Goal: Check status: Check status

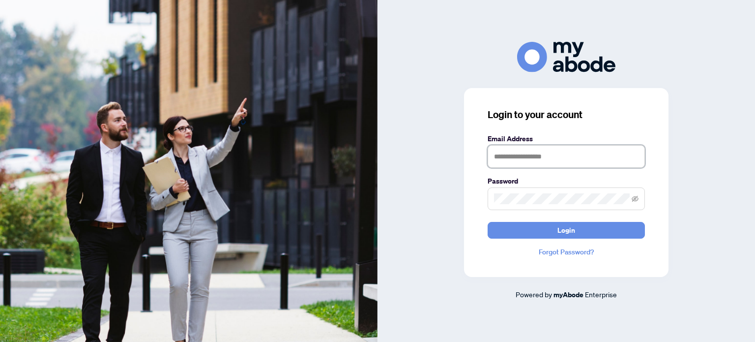
click at [517, 160] on input "text" at bounding box center [566, 156] width 157 height 23
type input "**********"
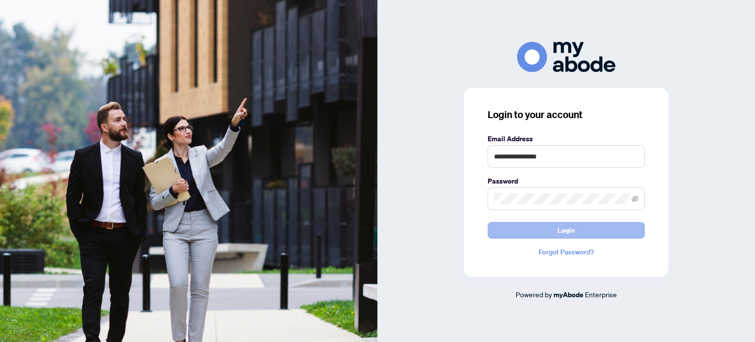
click at [558, 235] on span "Login" at bounding box center [566, 230] width 18 height 16
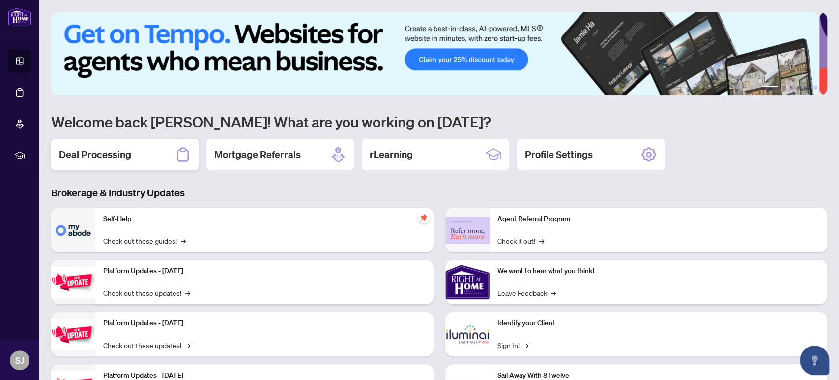
click at [101, 150] on h2 "Deal Processing" at bounding box center [95, 154] width 72 height 14
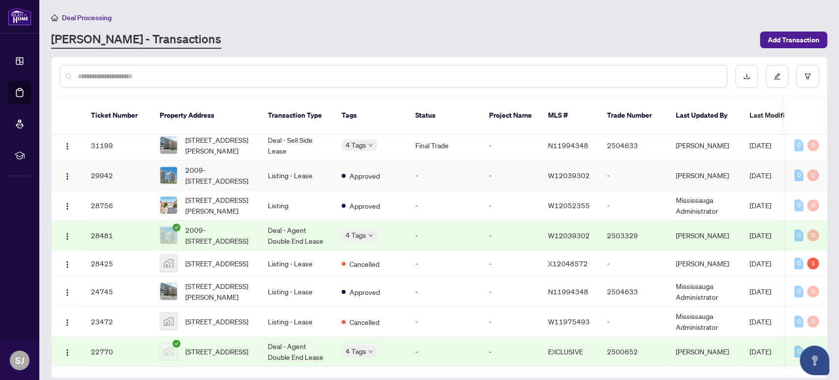
scroll to position [626, 0]
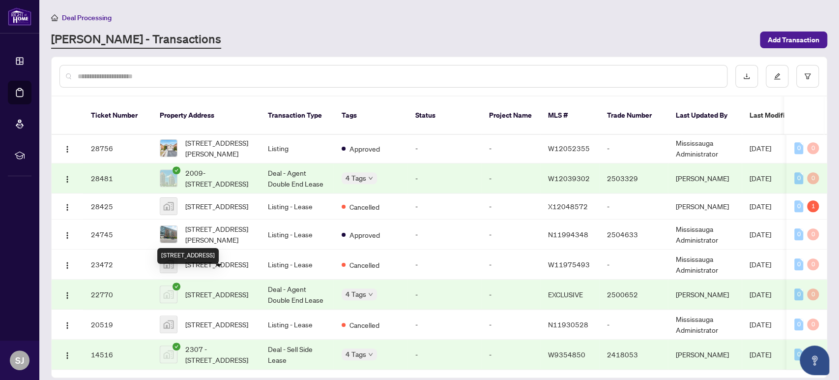
click at [227, 289] on span "[STREET_ADDRESS]" at bounding box center [216, 294] width 63 height 11
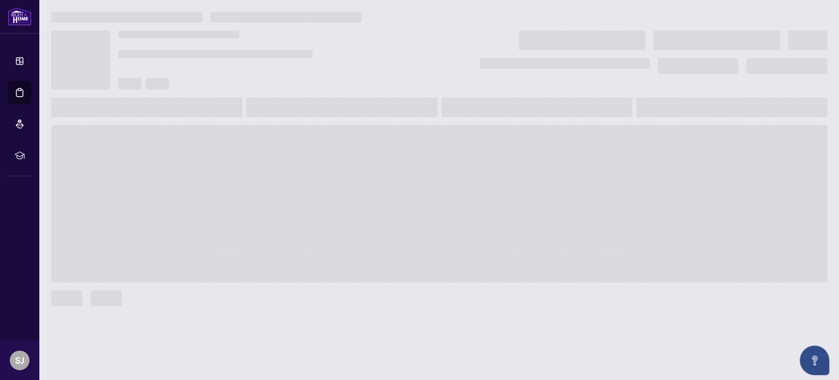
click at [227, 276] on span at bounding box center [439, 203] width 776 height 157
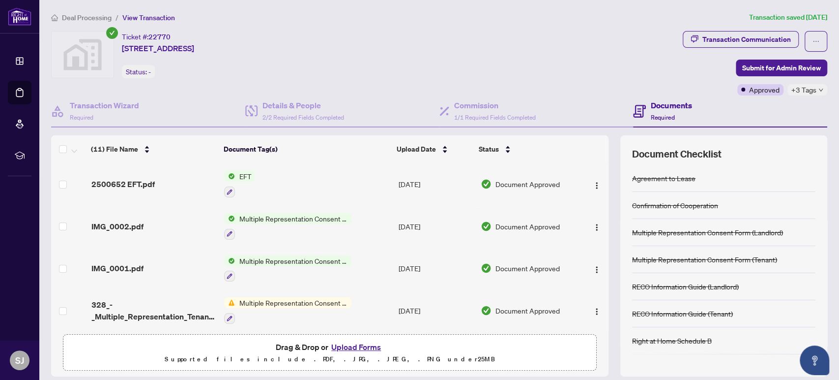
click at [293, 215] on span "Multiple Representation Consent Form (Tenant)" at bounding box center [293, 218] width 117 height 11
click at [593, 221] on span "button" at bounding box center [597, 226] width 8 height 11
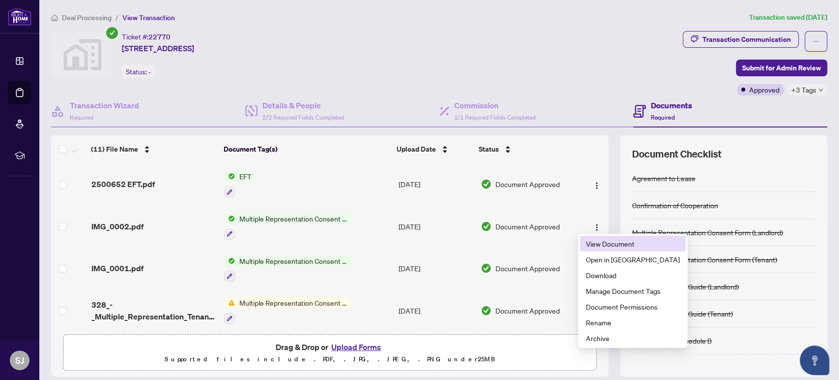
click at [597, 245] on span "View Document" at bounding box center [633, 243] width 94 height 11
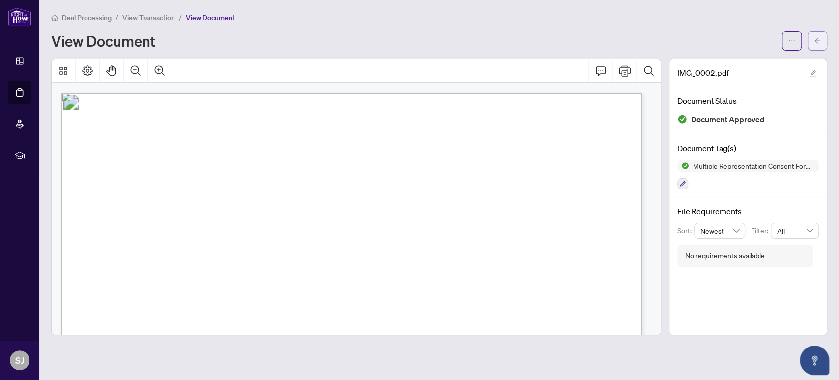
click at [815, 38] on icon "arrow-left" at bounding box center [817, 40] width 7 height 7
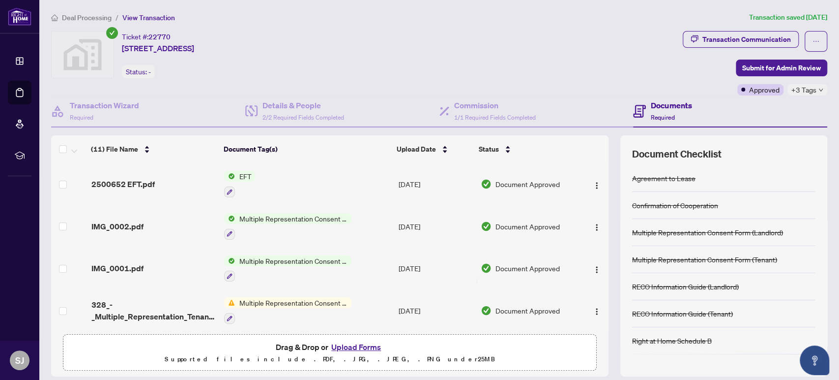
click at [287, 259] on span "Multiple Representation Consent Form (Landlord)" at bounding box center [293, 260] width 117 height 11
click at [593, 266] on img "button" at bounding box center [597, 269] width 8 height 8
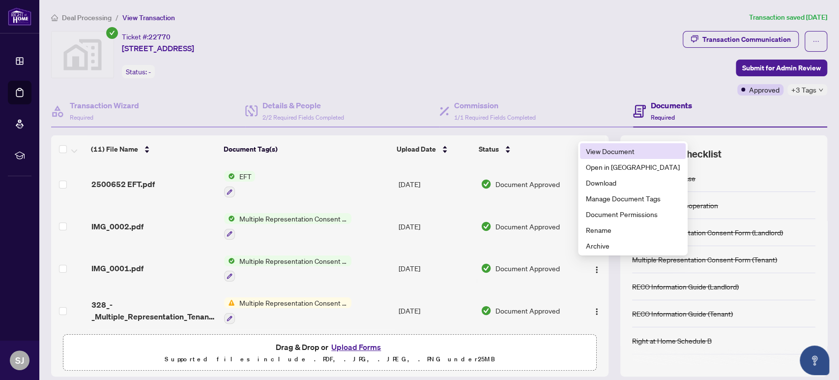
click at [603, 153] on span "View Document" at bounding box center [633, 151] width 94 height 11
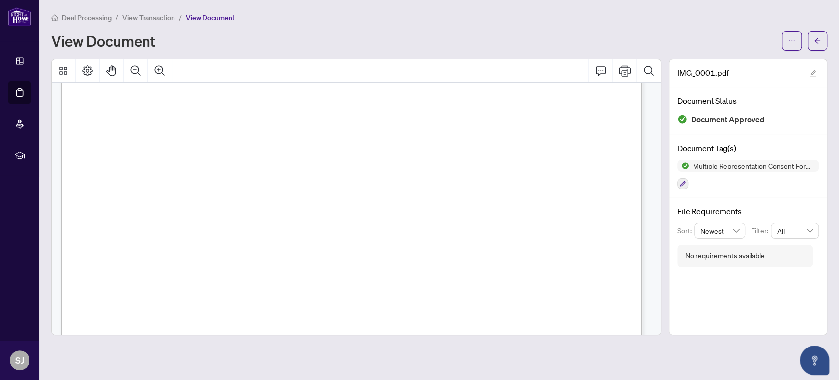
scroll to position [273, 0]
click at [818, 38] on icon "arrow-left" at bounding box center [817, 40] width 7 height 7
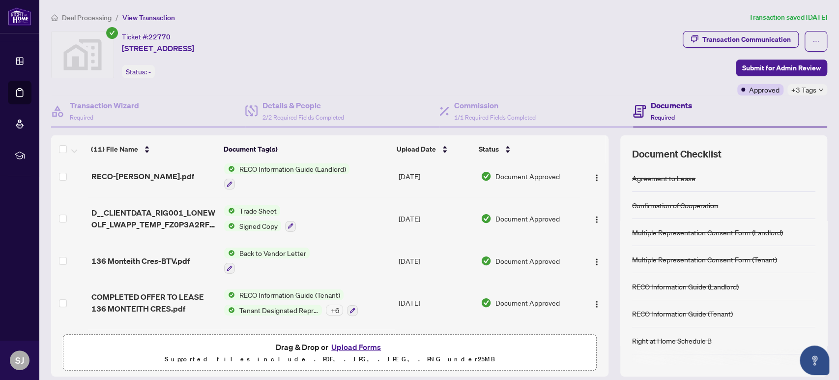
scroll to position [273, 0]
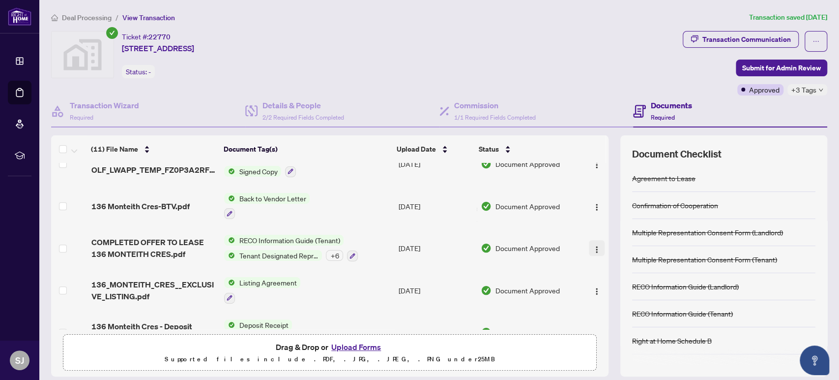
click at [590, 243] on button "button" at bounding box center [597, 248] width 16 height 16
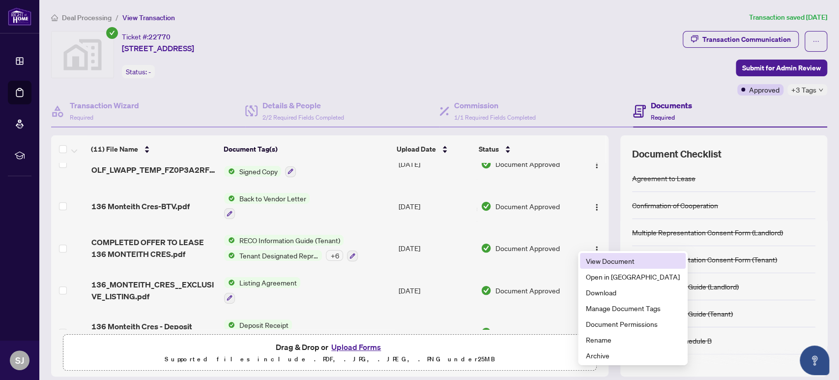
click at [595, 262] on span "View Document" at bounding box center [633, 260] width 94 height 11
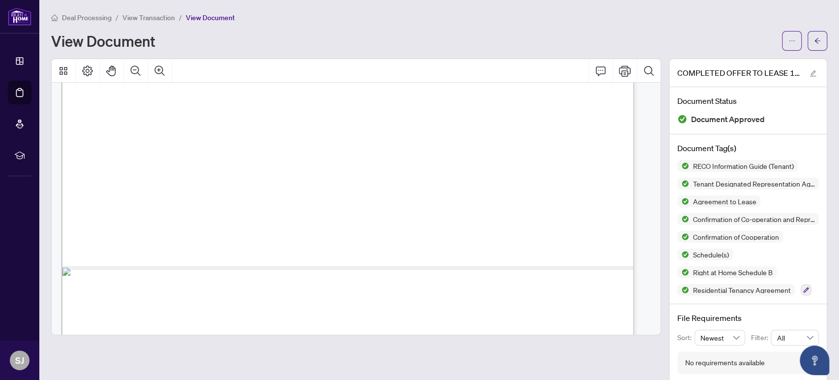
scroll to position [24830, 0]
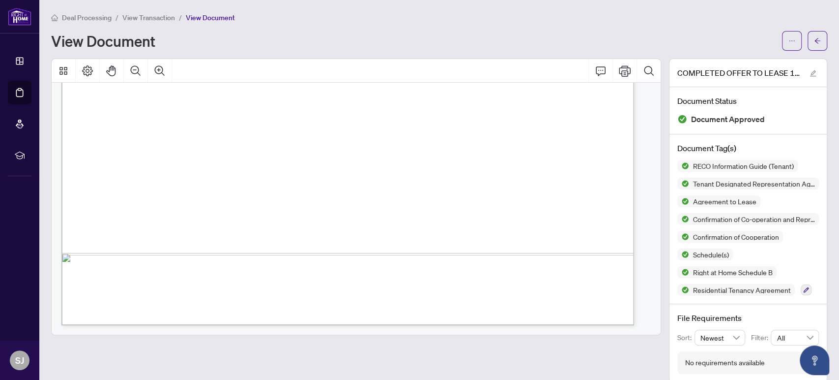
click at [477, 37] on div "View Document" at bounding box center [413, 41] width 725 height 16
